Goal: Transaction & Acquisition: Purchase product/service

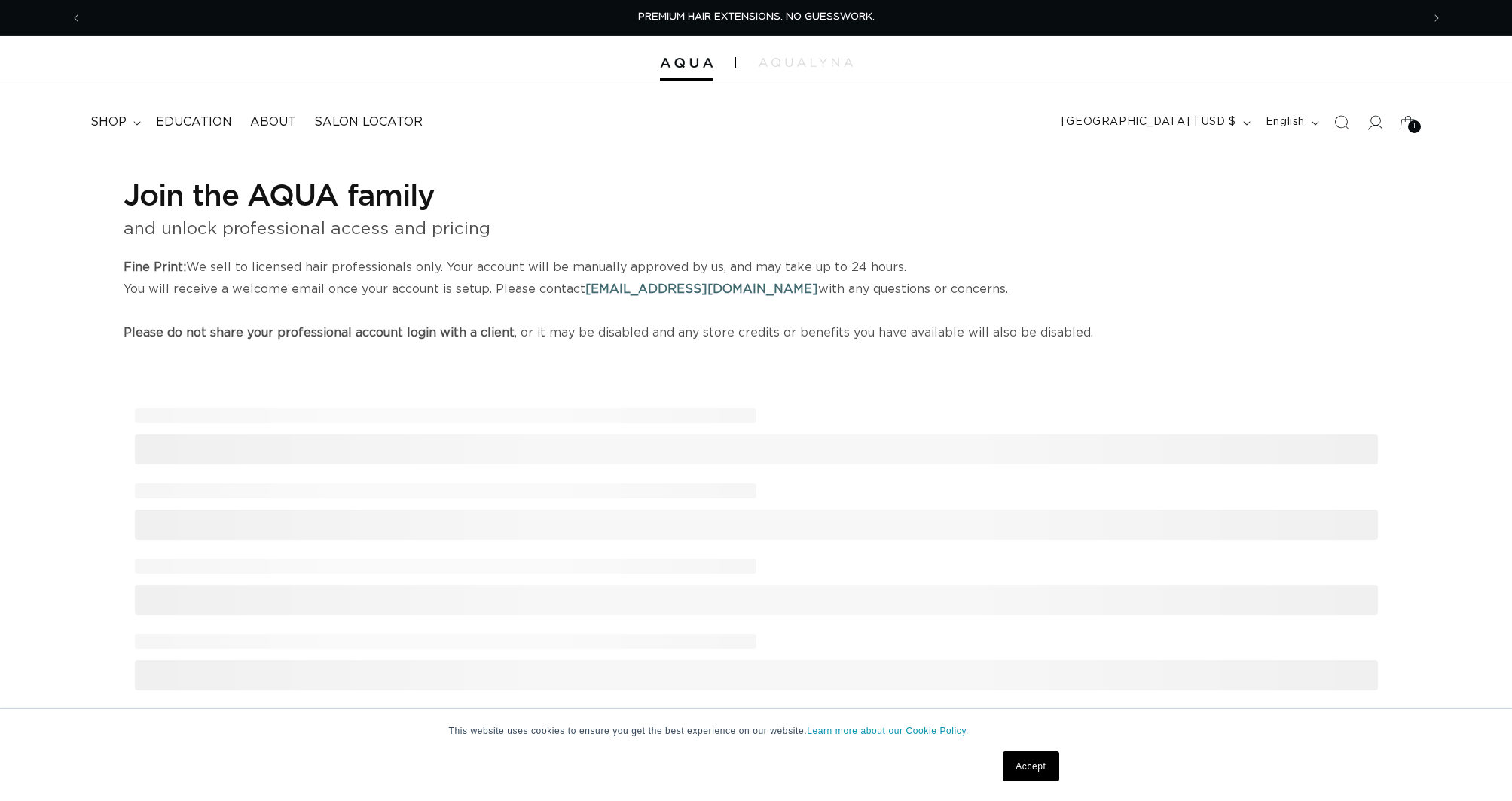
select select "US"
select select "[GEOGRAPHIC_DATA]"
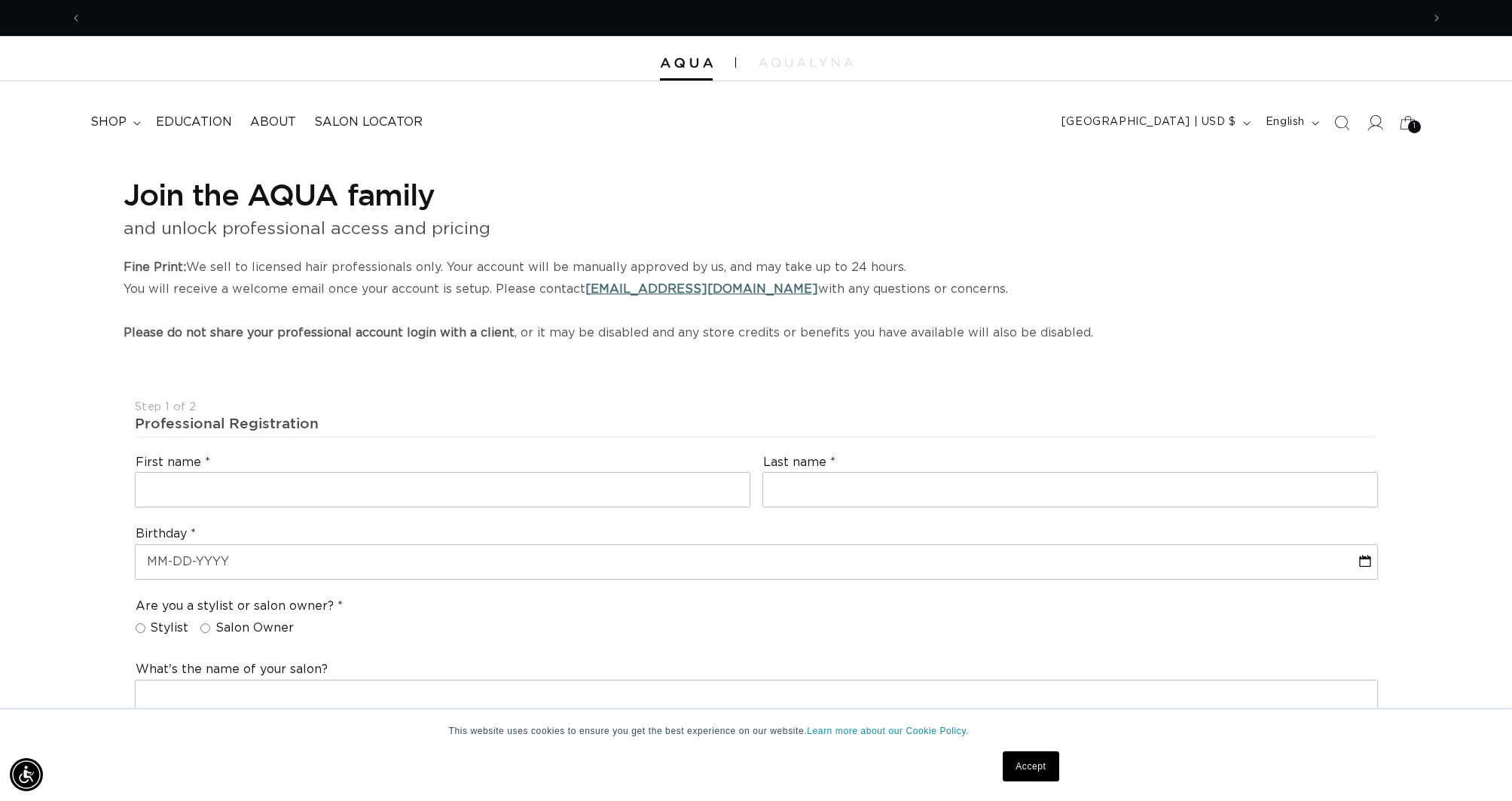
scroll to position [0, 1340]
click at [1377, 123] on icon at bounding box center [1374, 121] width 15 height 15
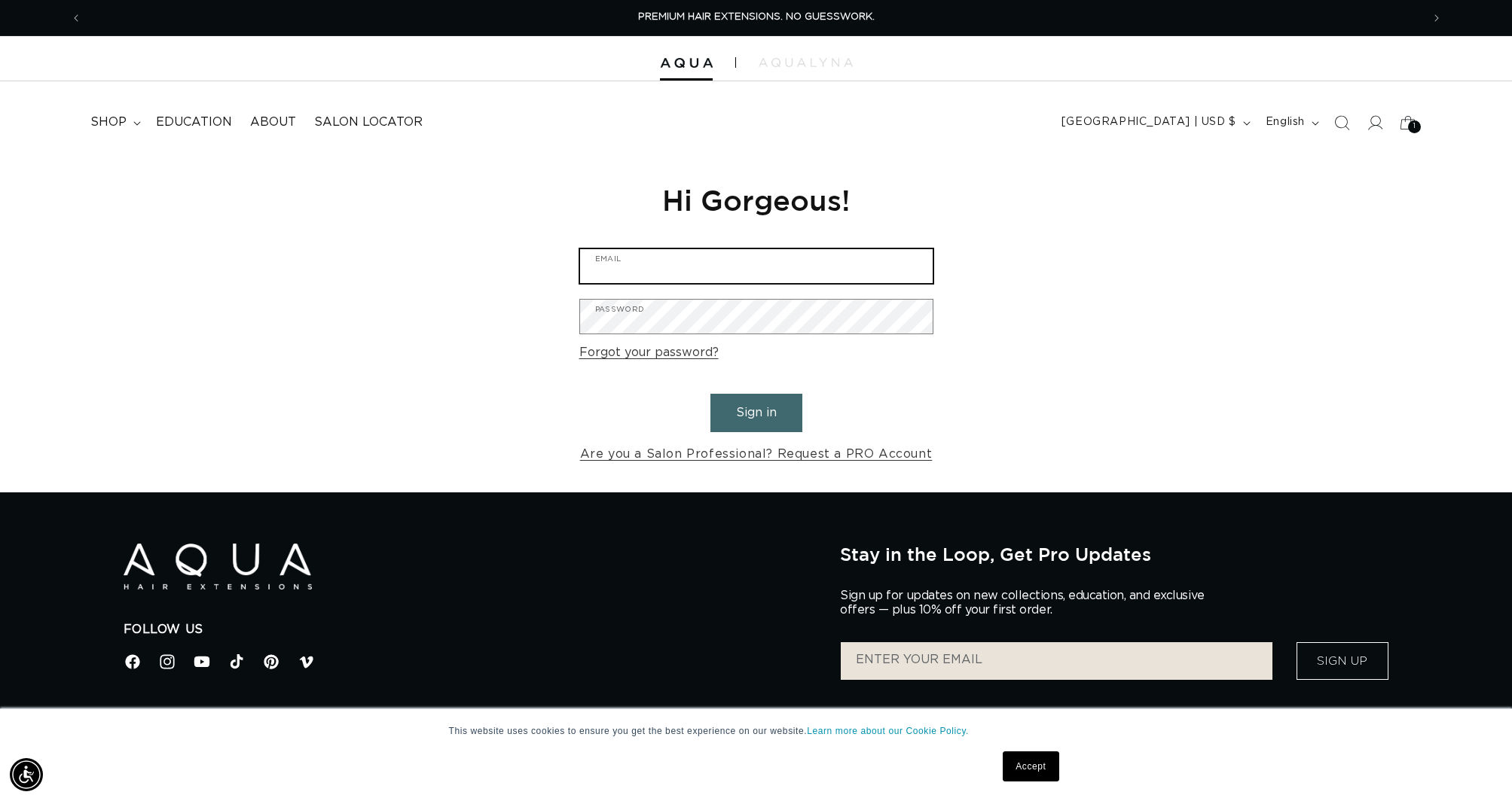
type input "jackie@puresalongr.com"
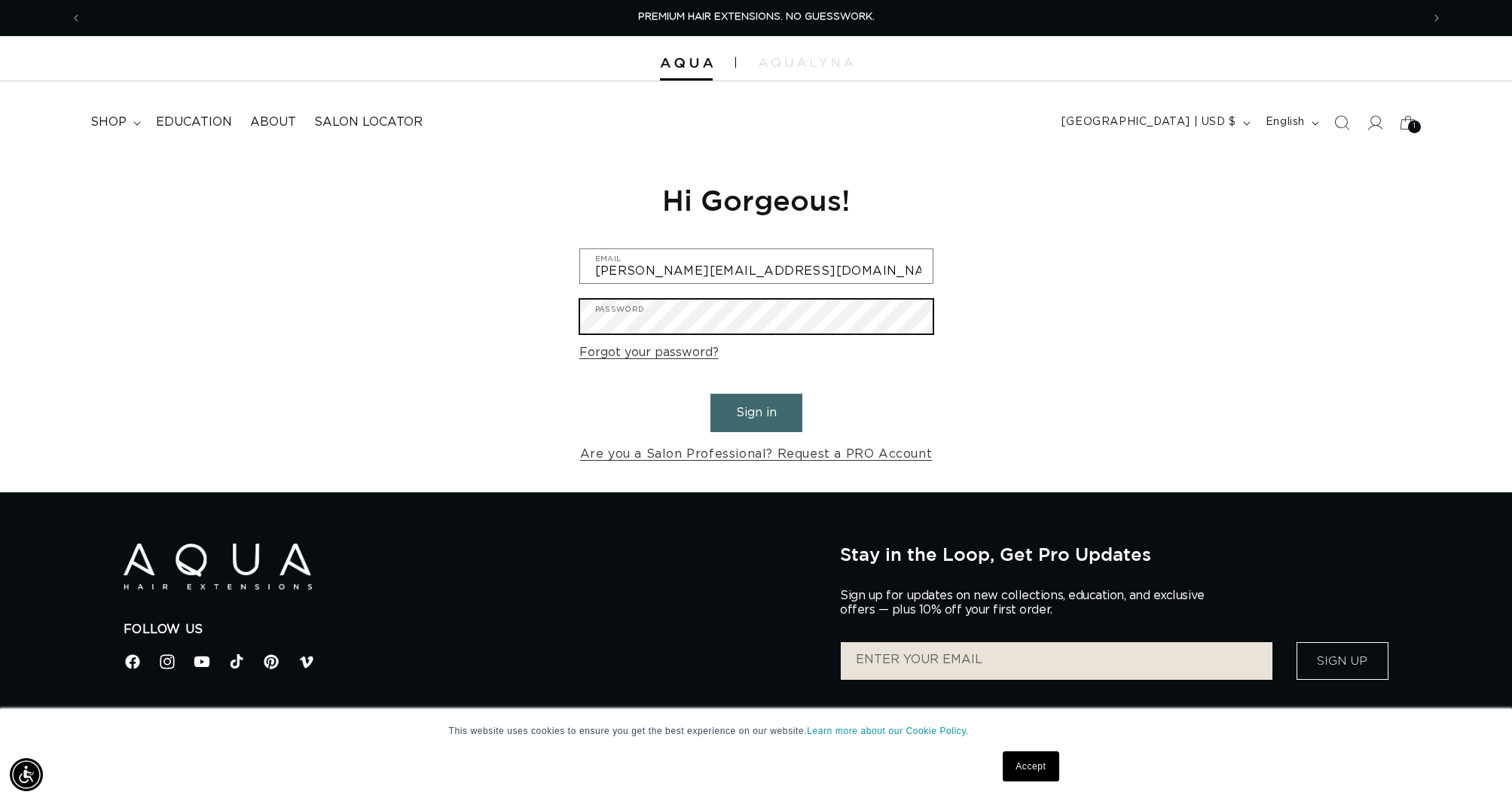
click at [756, 410] on button "Sign in" at bounding box center [756, 413] width 92 height 38
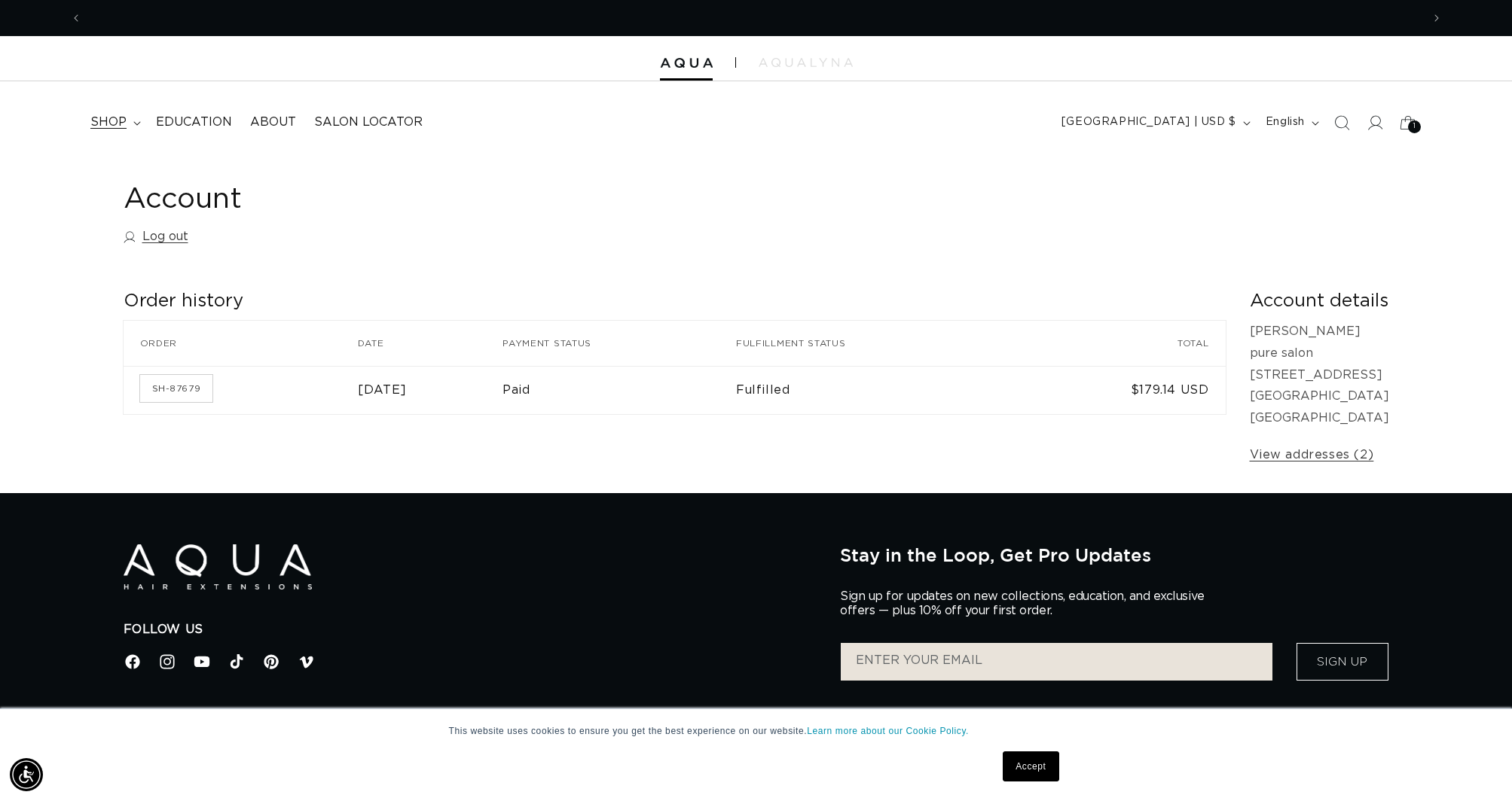
click at [133, 122] on icon at bounding box center [137, 123] width 7 height 5
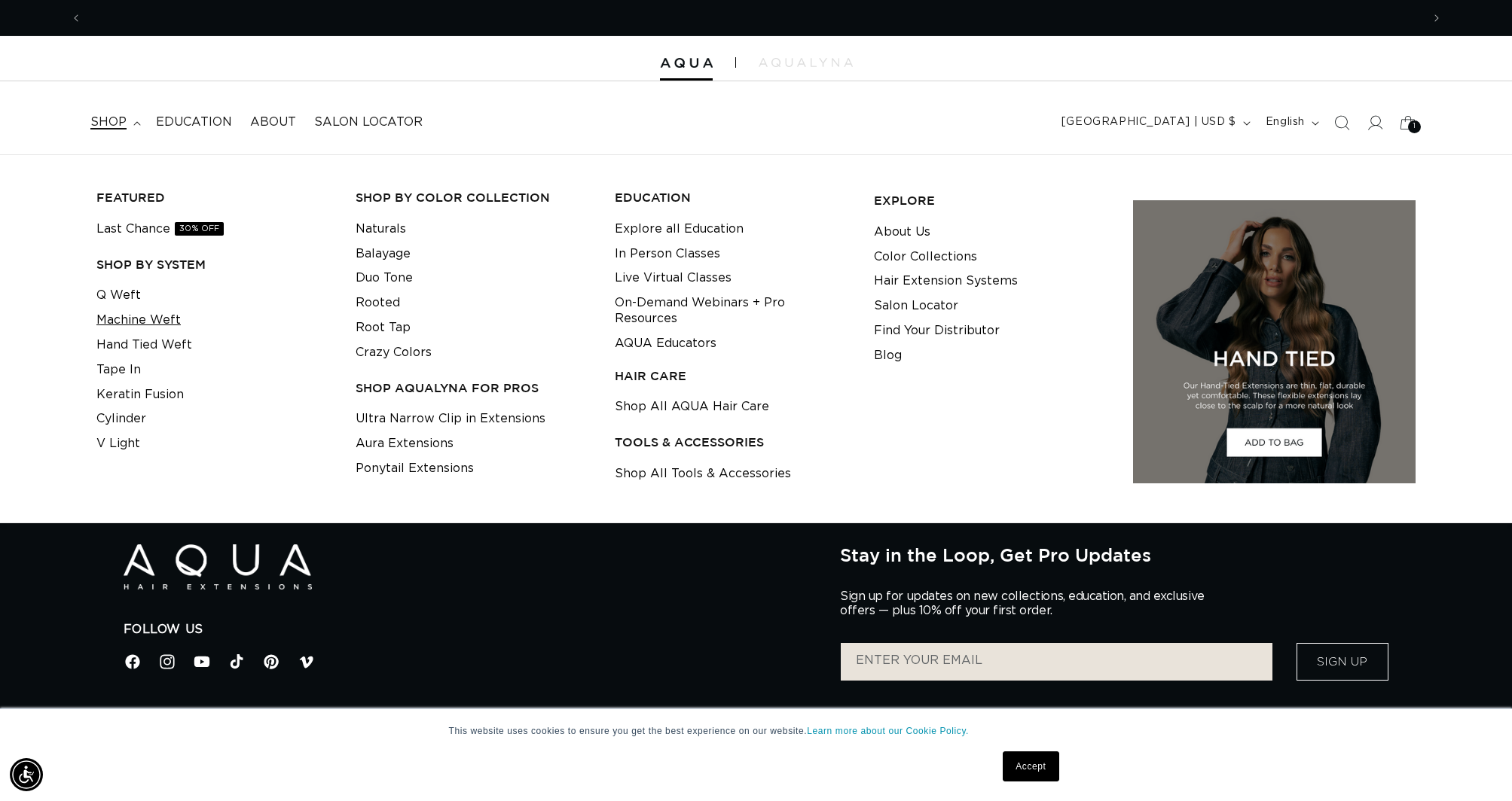
click at [126, 314] on link "Machine Weft" at bounding box center [138, 320] width 84 height 24
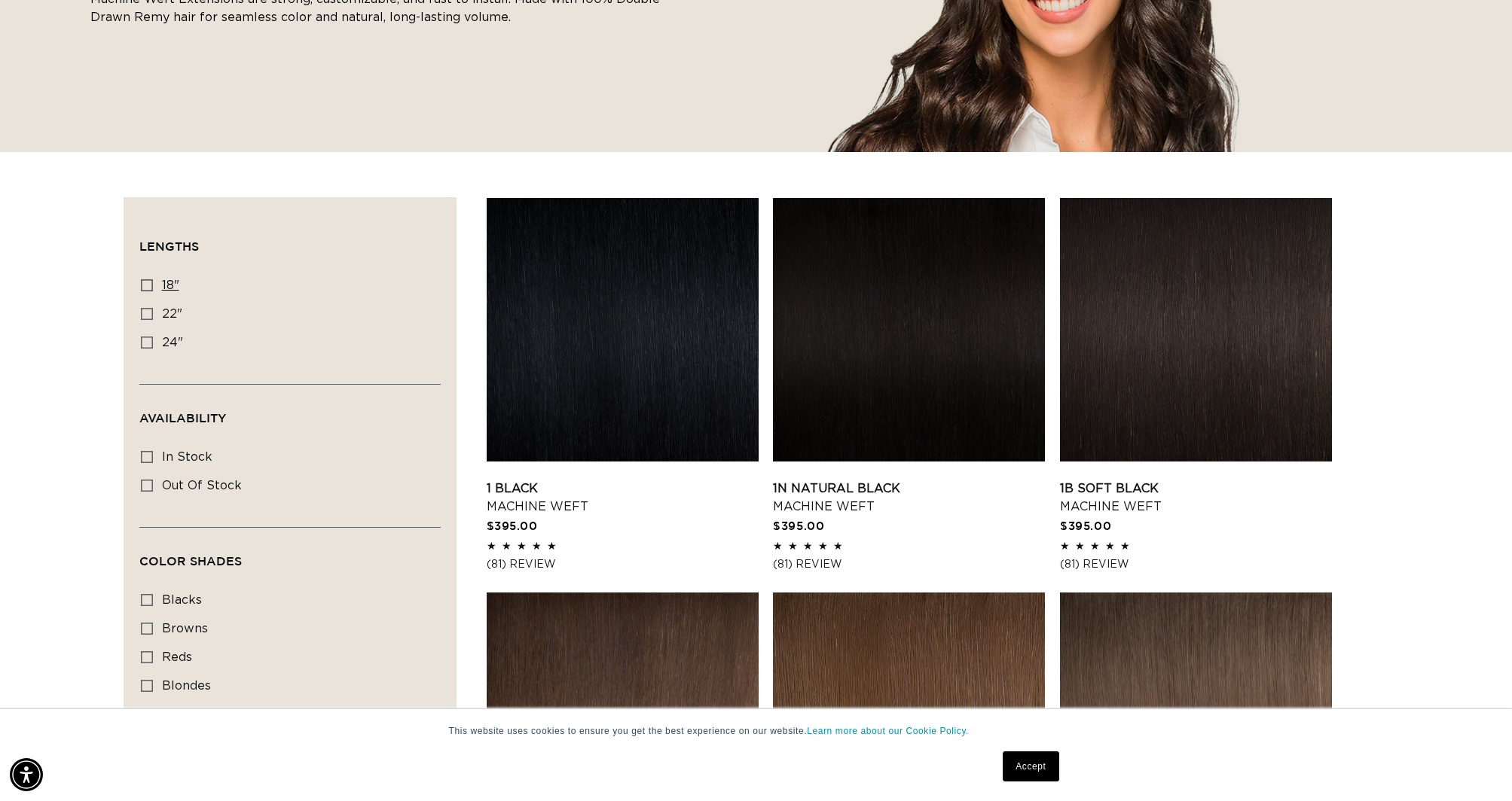
click at [145, 280] on icon at bounding box center [146, 285] width 12 height 12
click at [145, 280] on input "18" 18" (41 products)" at bounding box center [146, 285] width 12 height 12
checkbox input "true"
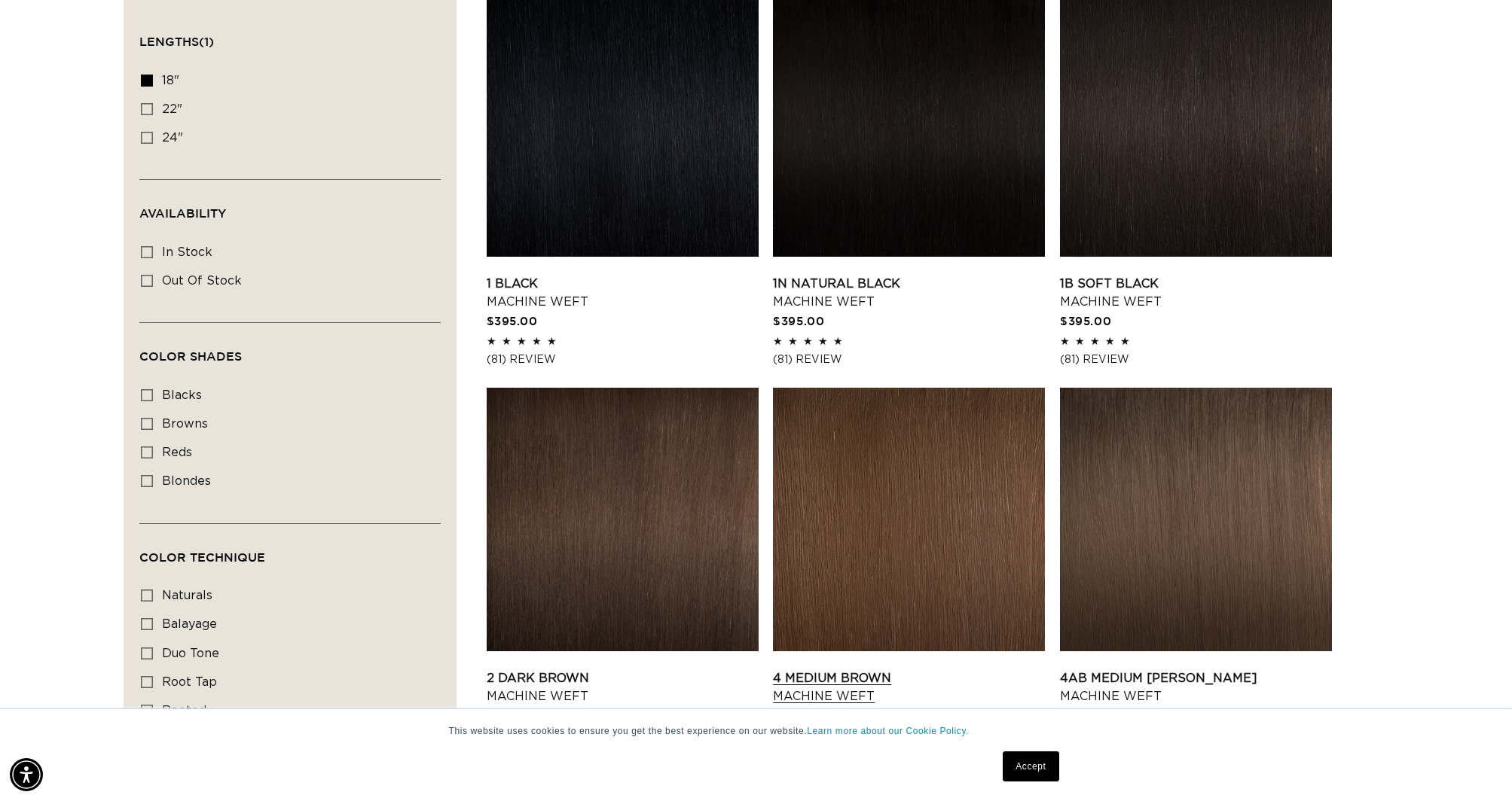
scroll to position [0, 1340]
click at [1097, 283] on link "1B Soft Black Machine Weft" at bounding box center [1196, 293] width 272 height 36
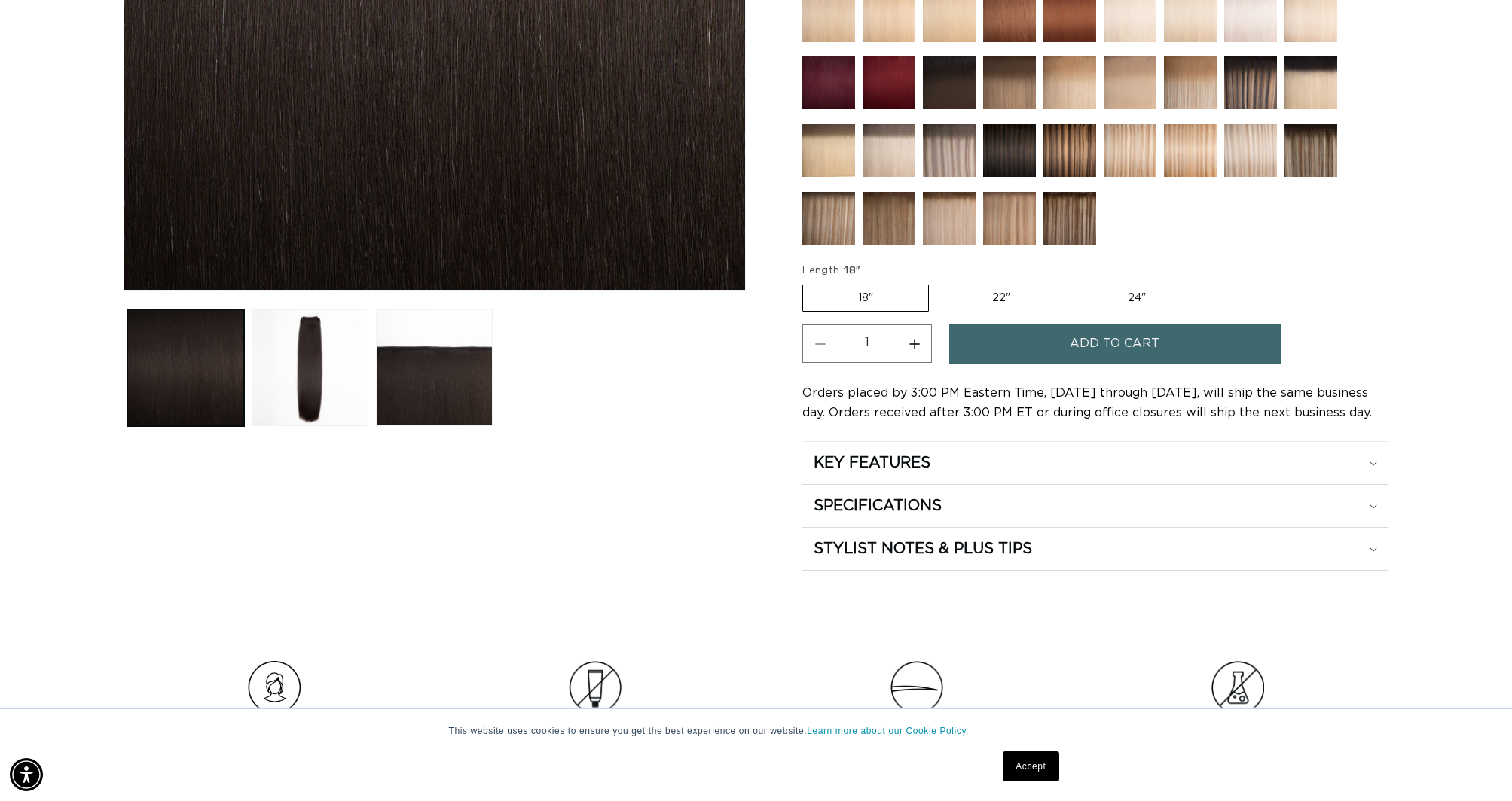
scroll to position [542, 0]
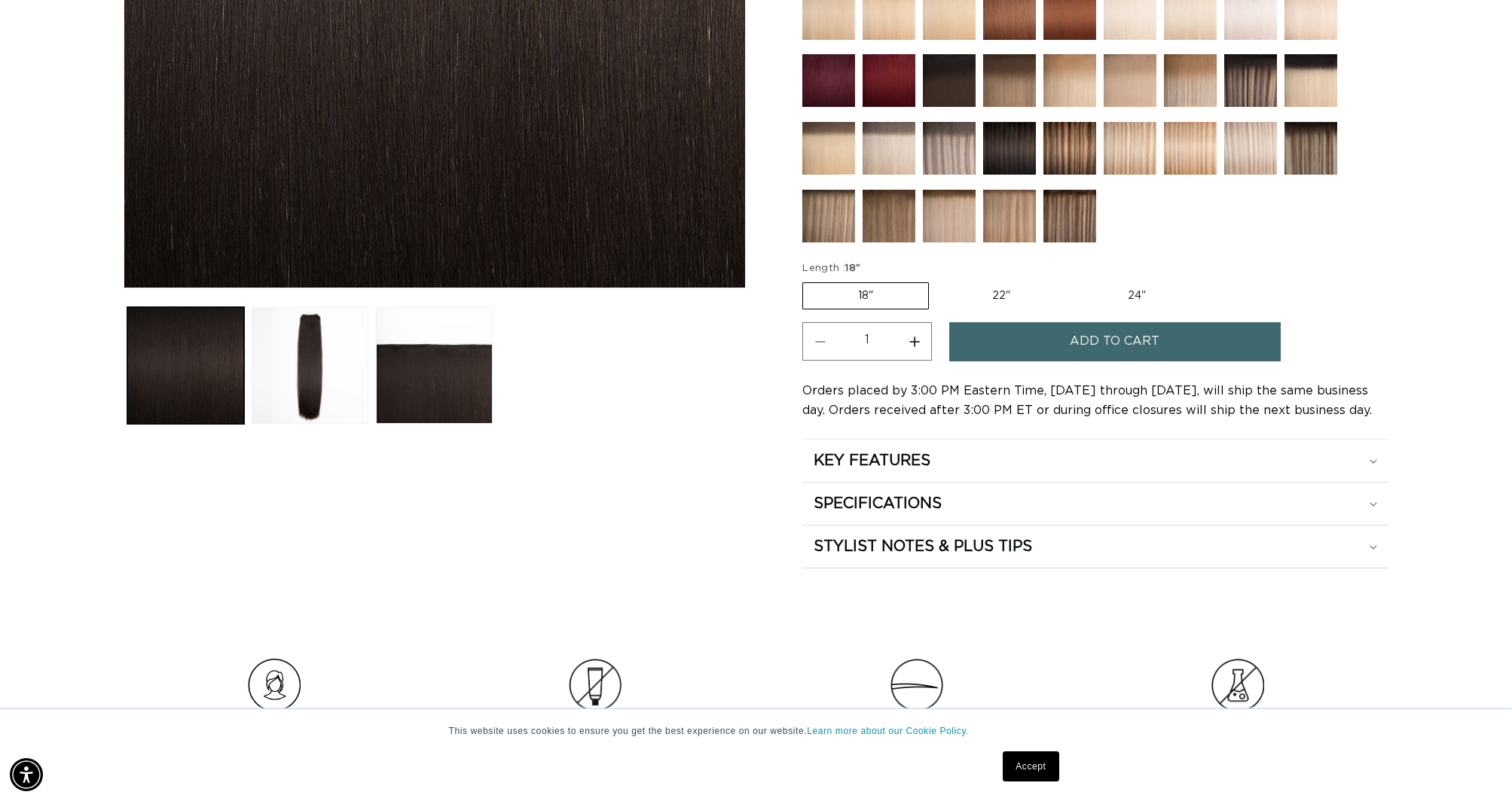
click at [1020, 351] on button "Add to cart" at bounding box center [1115, 342] width 332 height 38
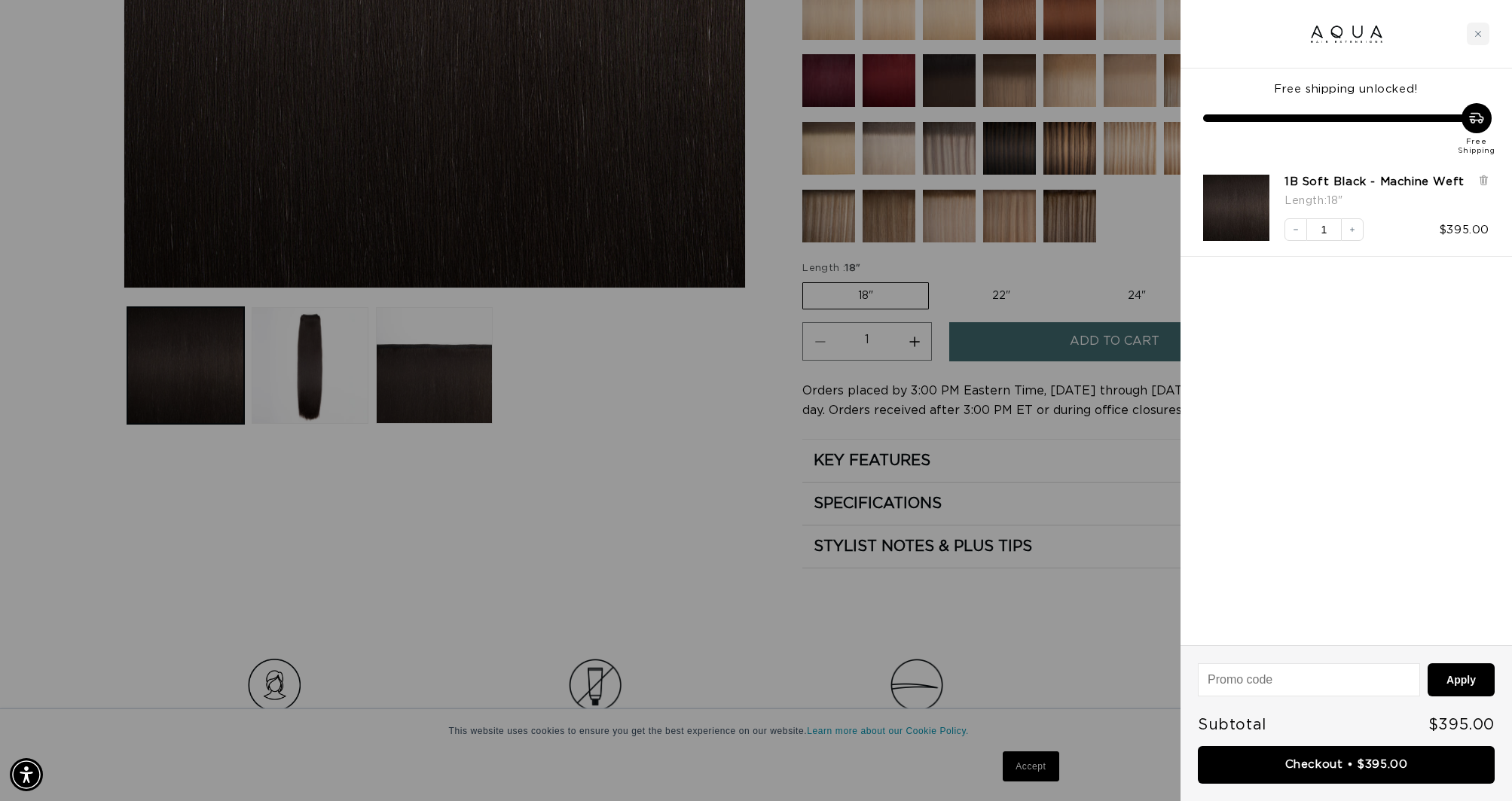
scroll to position [0, 2679]
click at [703, 461] on div at bounding box center [756, 400] width 1512 height 801
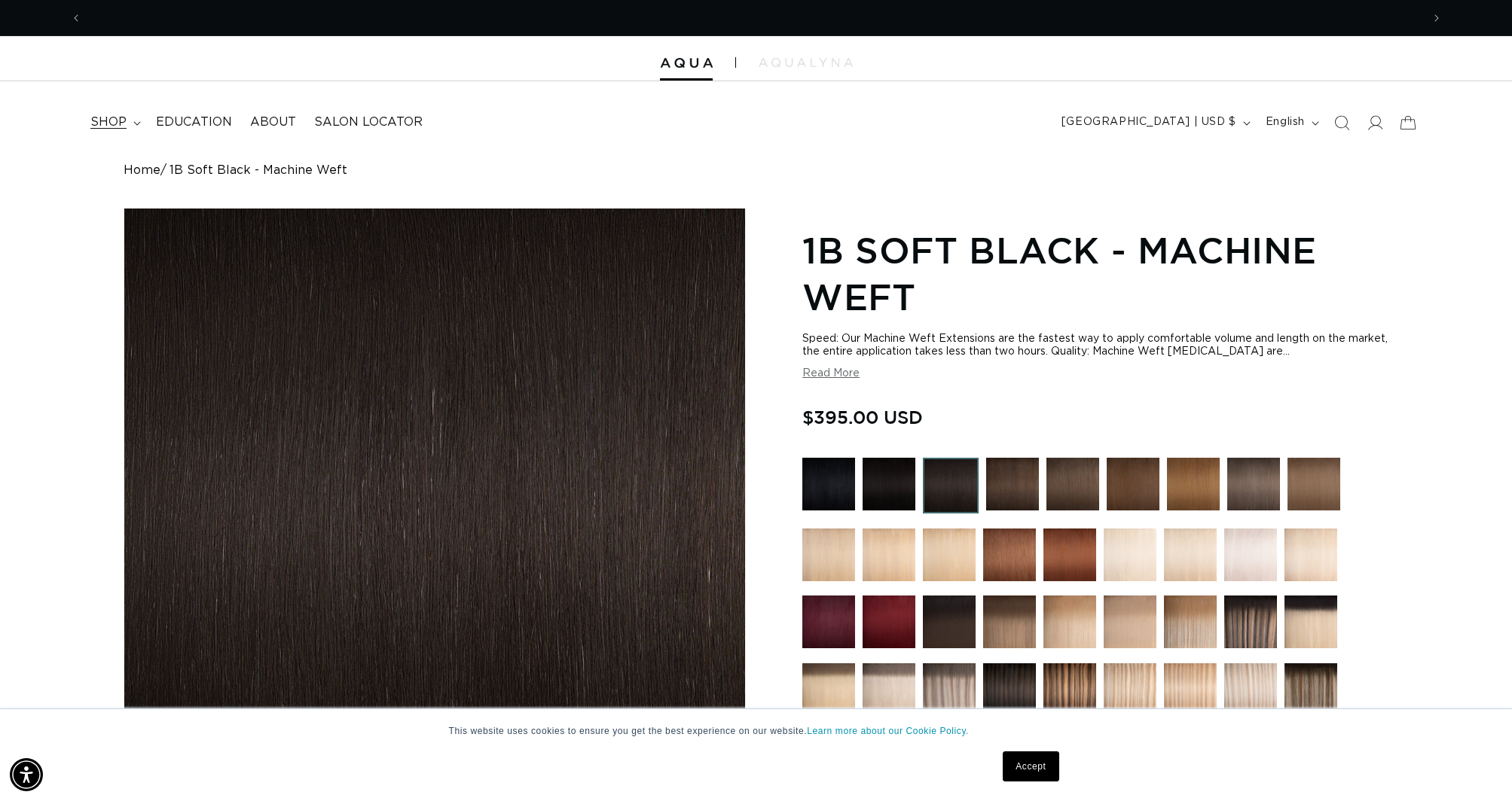
scroll to position [0, 1340]
click at [133, 121] on icon at bounding box center [136, 123] width 6 height 4
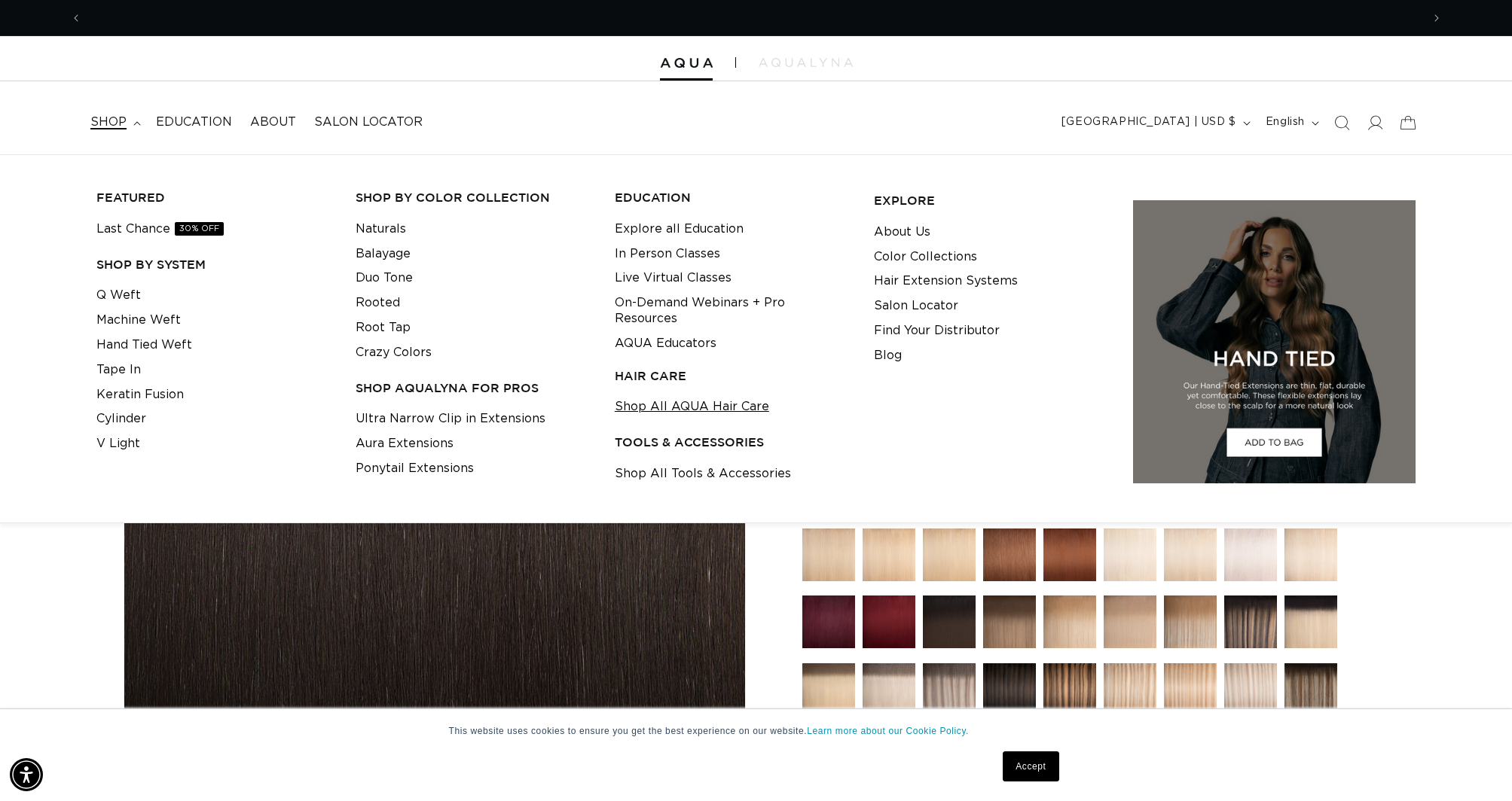
click at [676, 394] on link "Shop All AQUA Hair Care" at bounding box center [692, 406] width 154 height 24
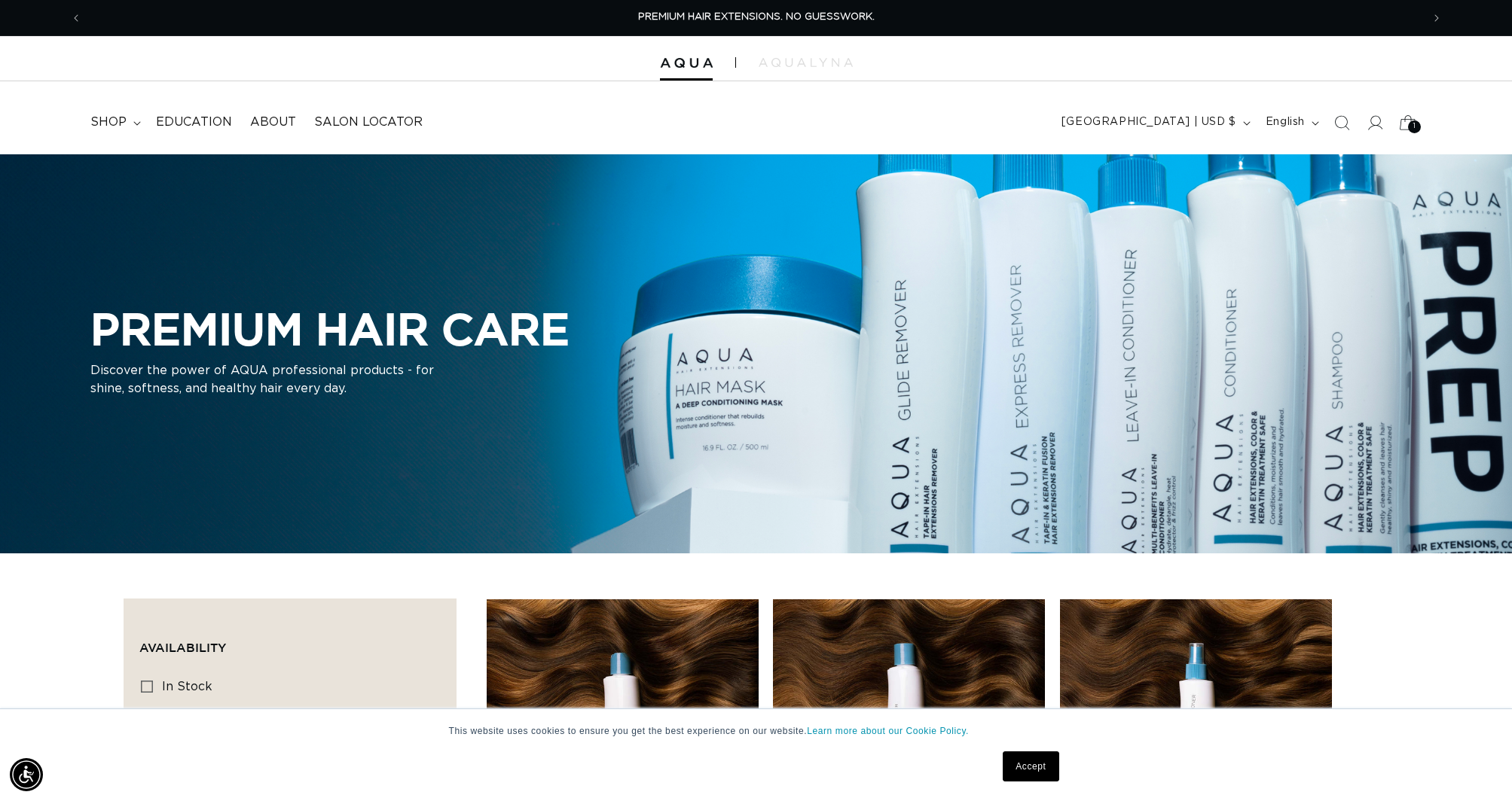
click at [1402, 120] on icon at bounding box center [1407, 122] width 35 height 35
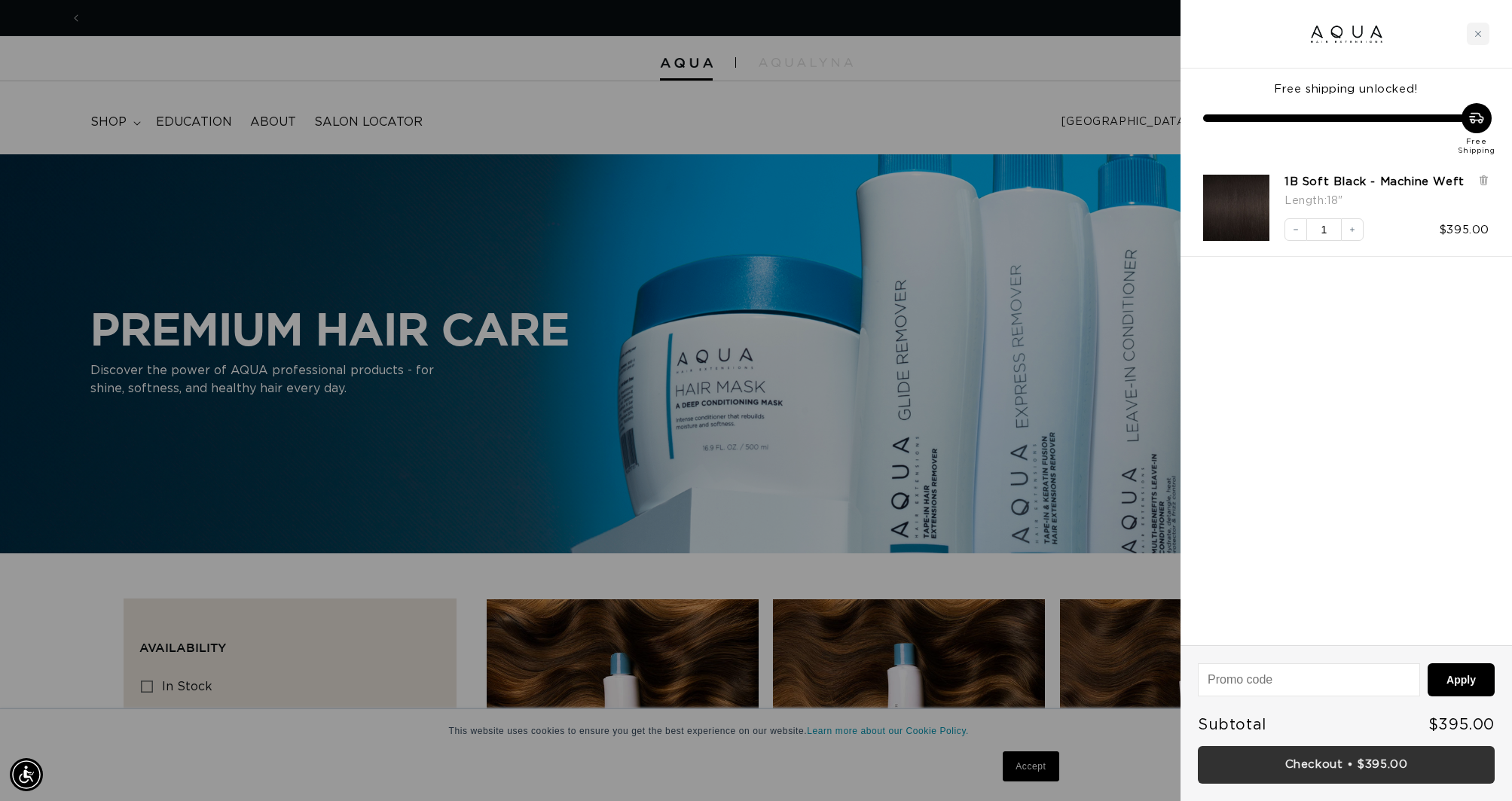
scroll to position [0, 1340]
click at [1357, 756] on link "Checkout • $395.00" at bounding box center [1345, 766] width 296 height 38
